Goal: Navigation & Orientation: Find specific page/section

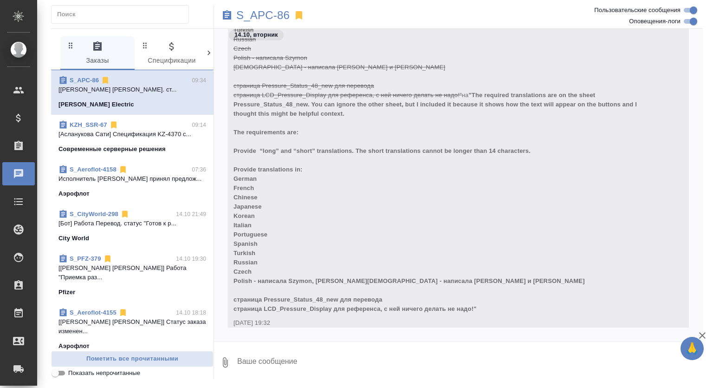
scroll to position [67785, 0]
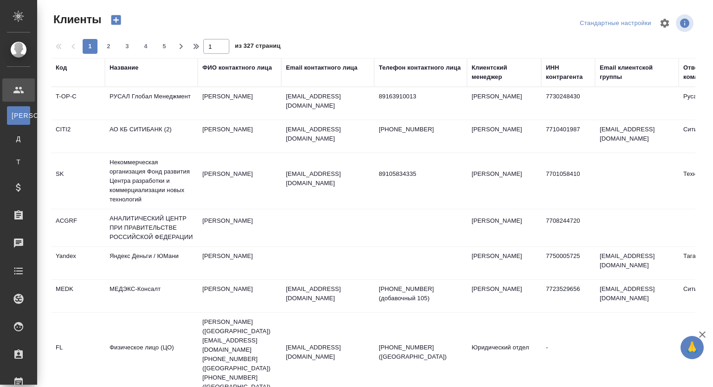
select select "RU"
